Goal: Check status: Check status

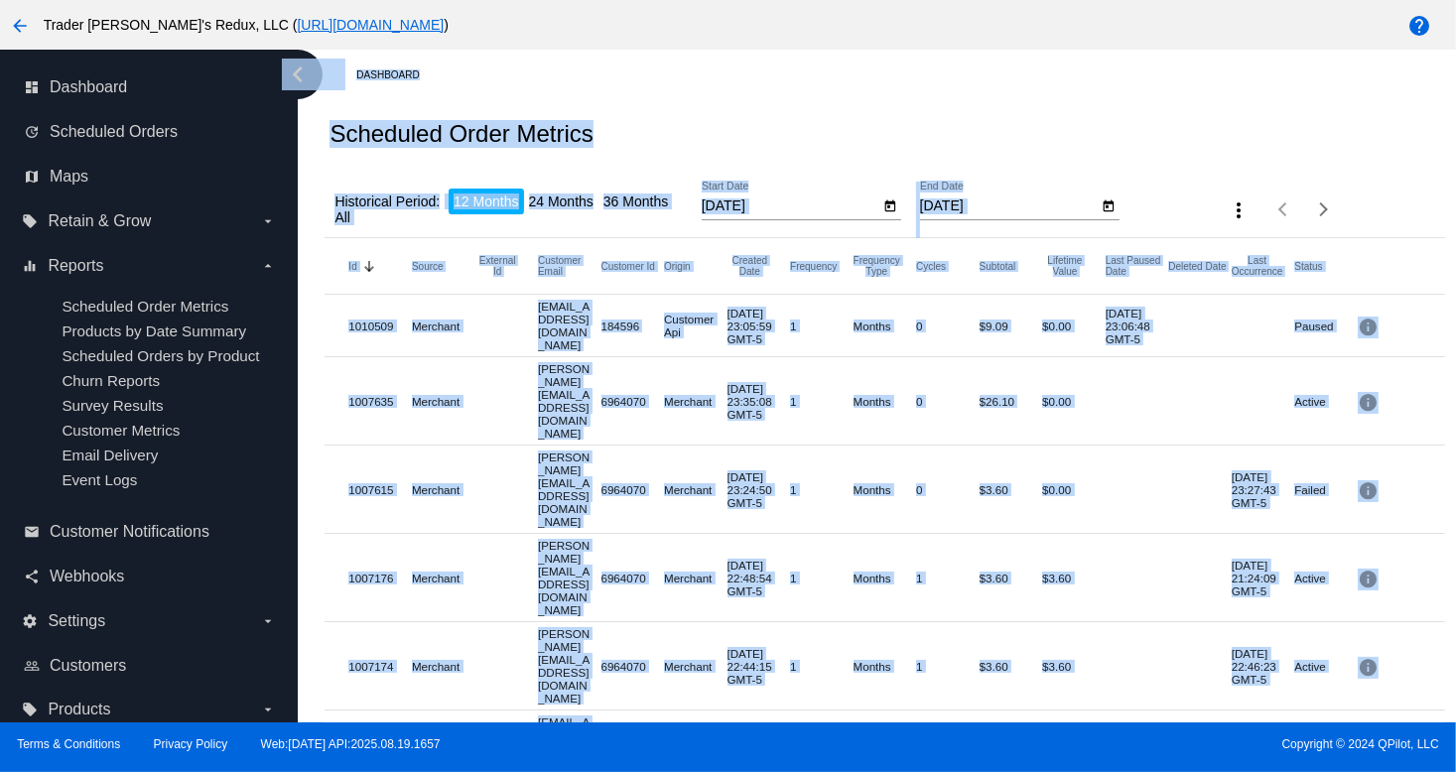
drag, startPoint x: 172, startPoint y: 721, endPoint x: 345, endPoint y: 628, distance: 197.1
click at [279, 662] on div "arrow_back Trader [PERSON_NAME]'s Redux, LLC ( [URL][DOMAIN_NAME] ) help dashbo…" at bounding box center [728, 386] width 1456 height 772
click at [968, 116] on div "Scheduled Order Metrics" at bounding box center [883, 133] width 1119 height 67
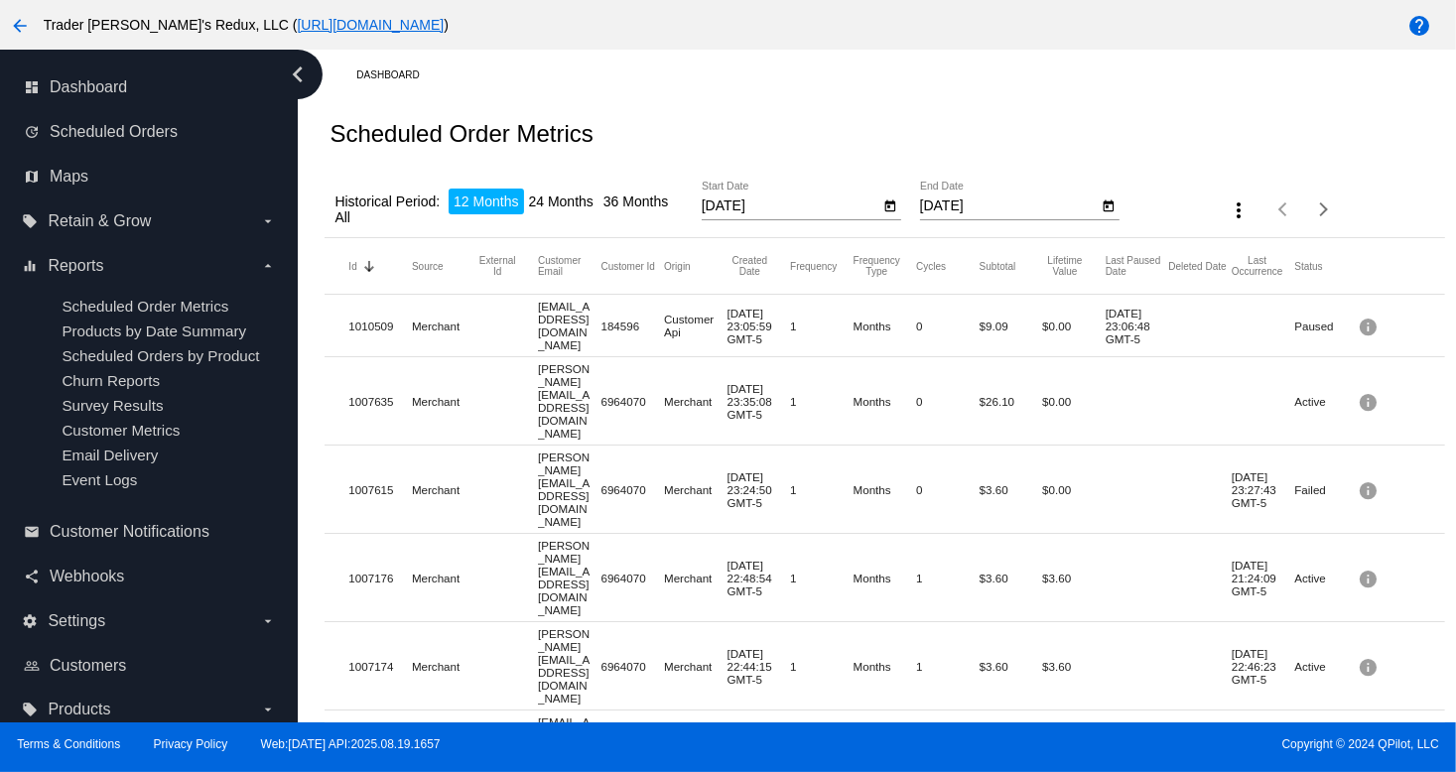
click at [891, 82] on div "Dashboard" at bounding box center [899, 75] width 1087 height 31
click at [989, 101] on div "Scheduled Order Metrics" at bounding box center [883, 133] width 1119 height 67
click at [876, 100] on div "Scheduled Order Metrics" at bounding box center [883, 133] width 1119 height 67
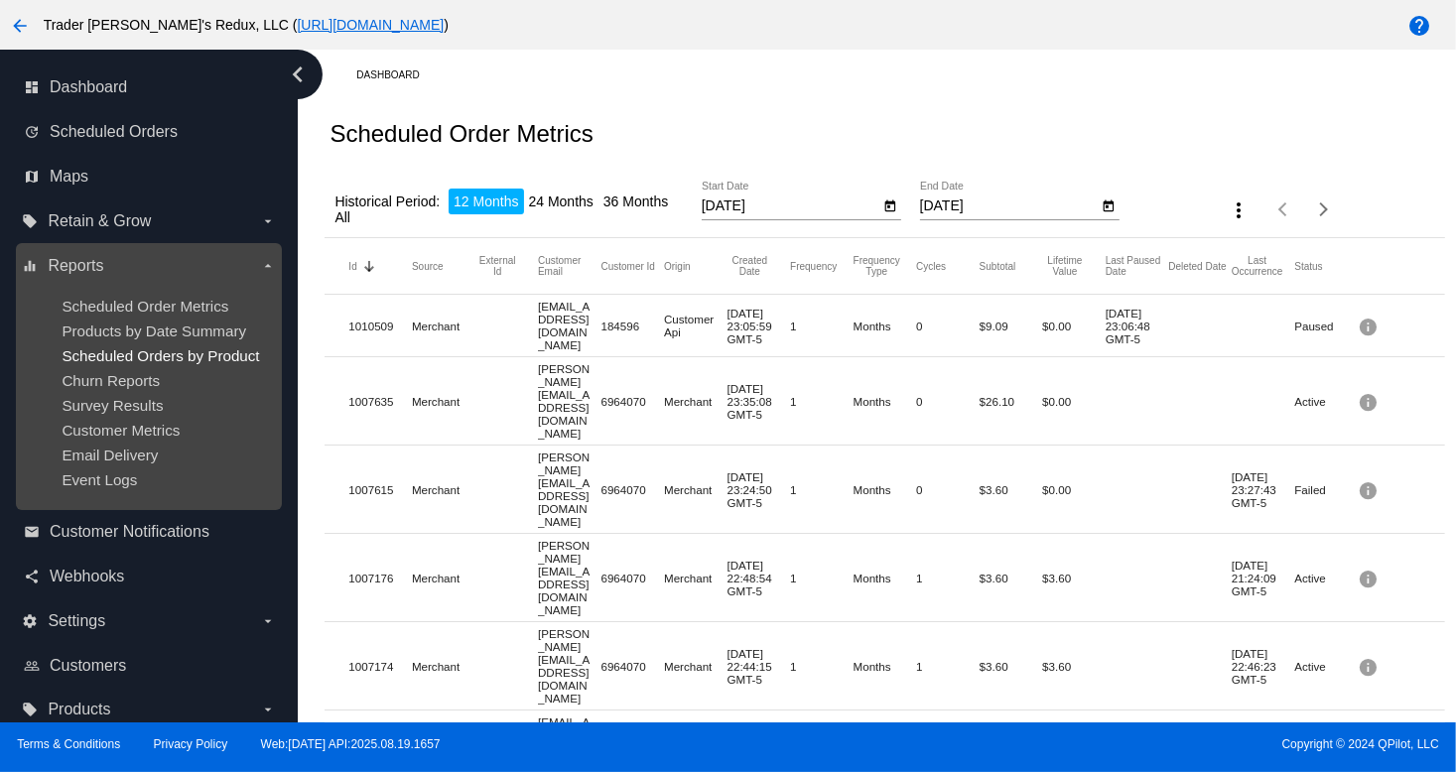
click at [127, 355] on span "Scheduled Orders by Product" at bounding box center [160, 355] width 197 height 17
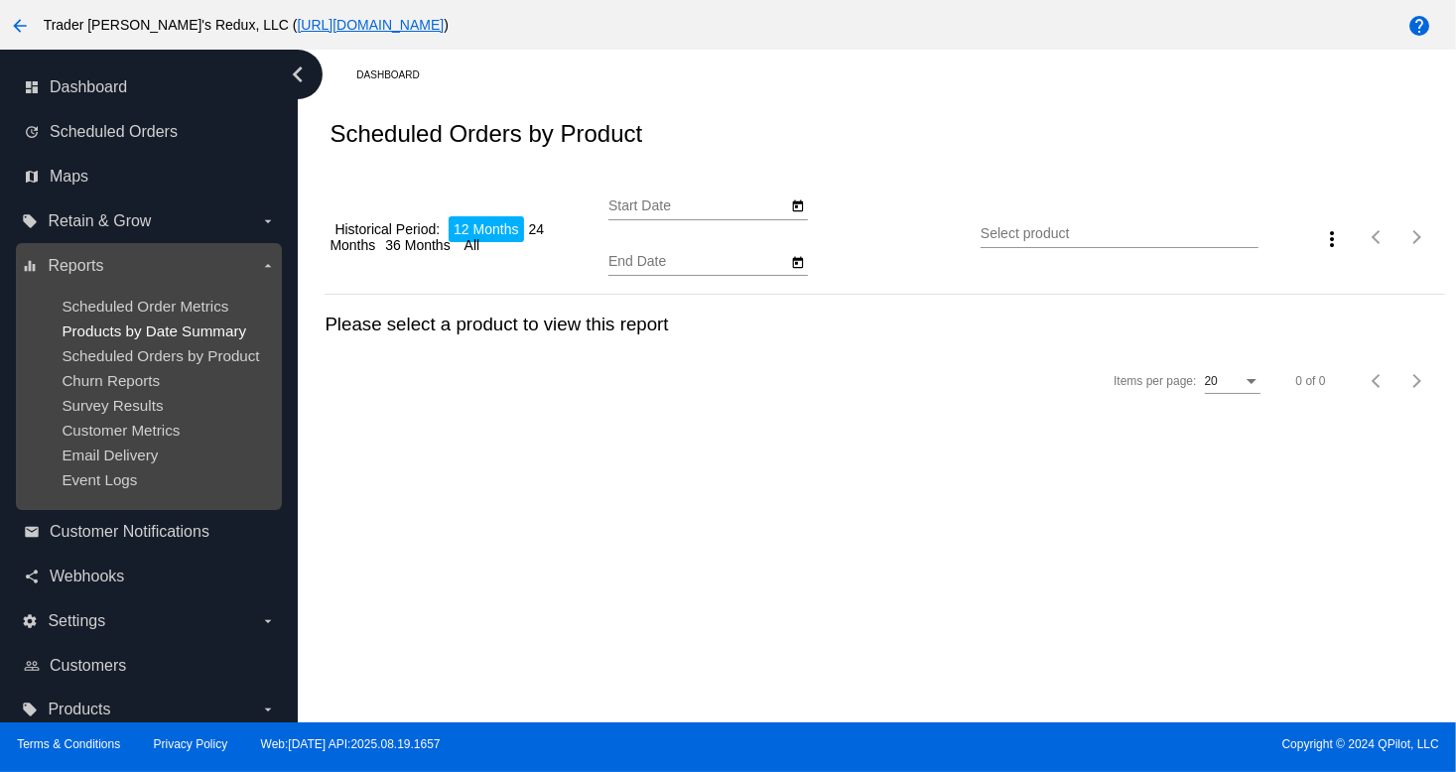
click at [129, 331] on span "Products by Date Summary" at bounding box center [154, 330] width 185 height 17
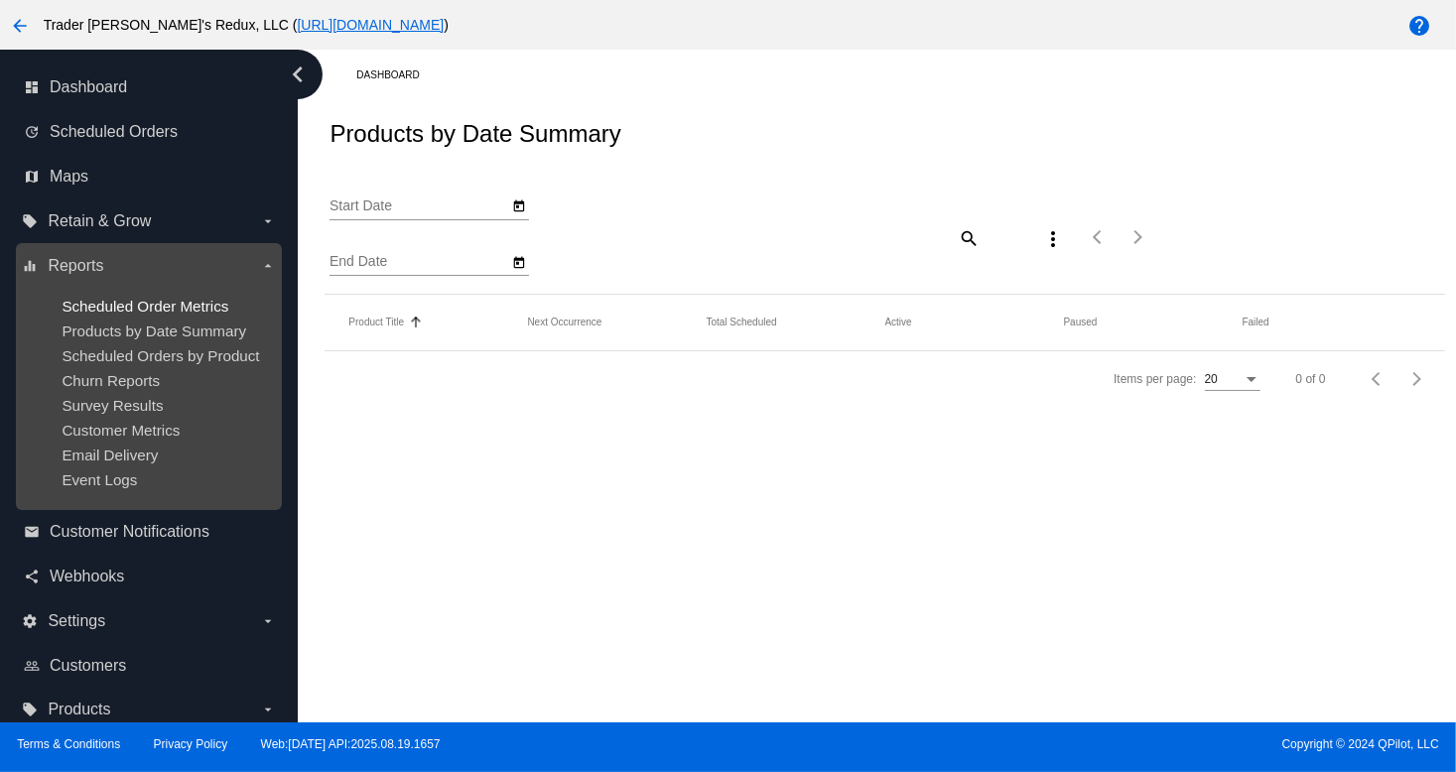
click at [131, 313] on span "Scheduled Order Metrics" at bounding box center [145, 306] width 167 height 17
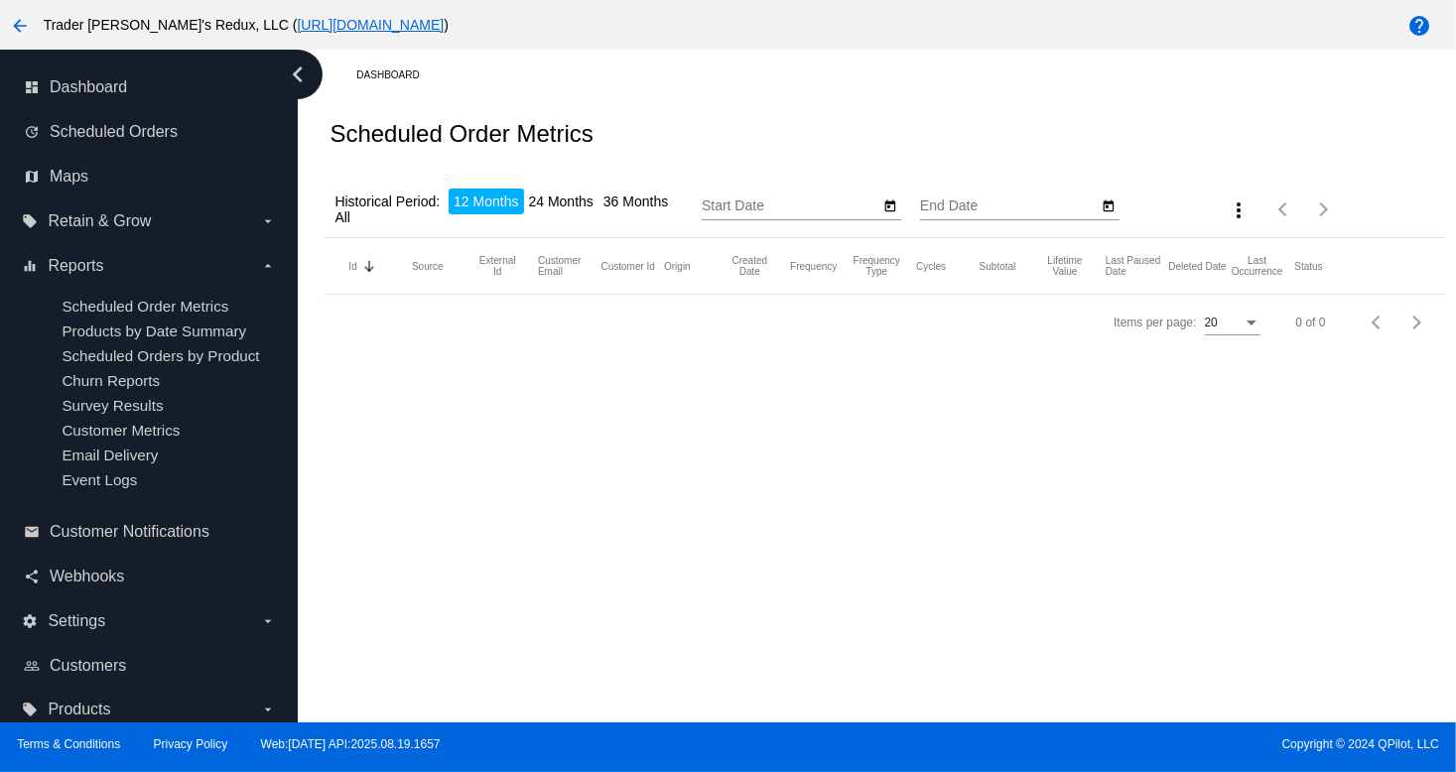
type input "[DATE]"
